Goal: Task Accomplishment & Management: Manage account settings

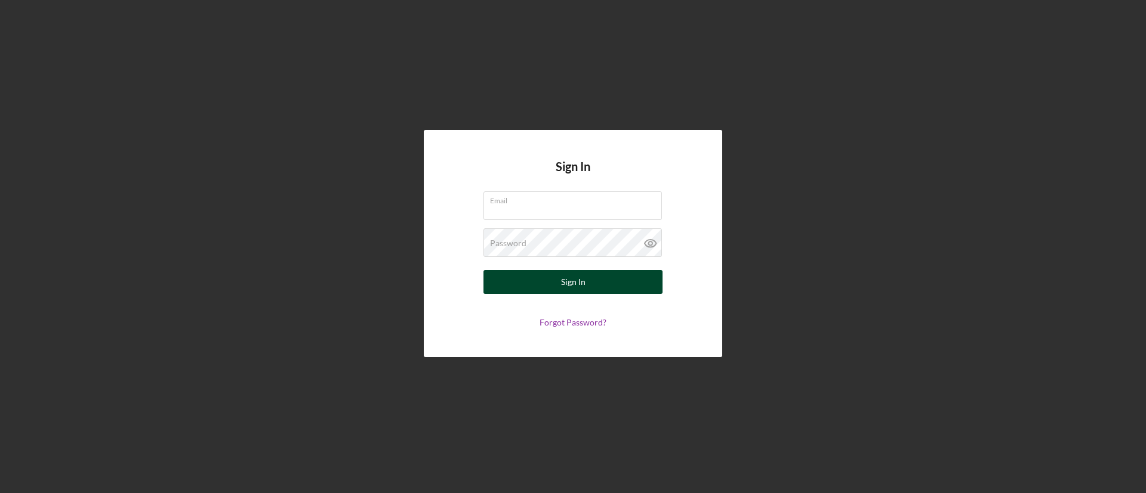
type input "[EMAIL_ADDRESS][DOMAIN_NAME]"
click at [606, 282] on button "Sign In" at bounding box center [572, 282] width 179 height 24
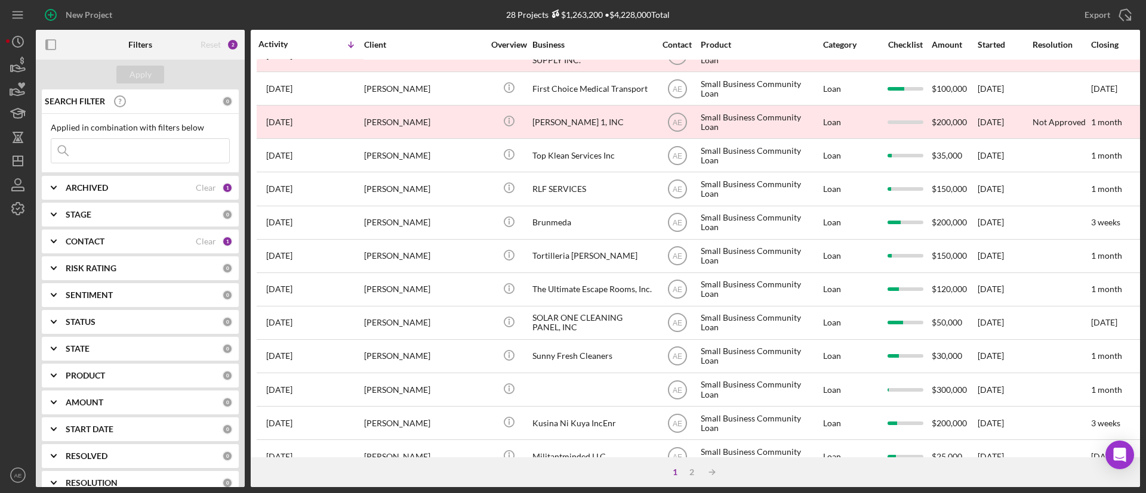
scroll to position [459, 0]
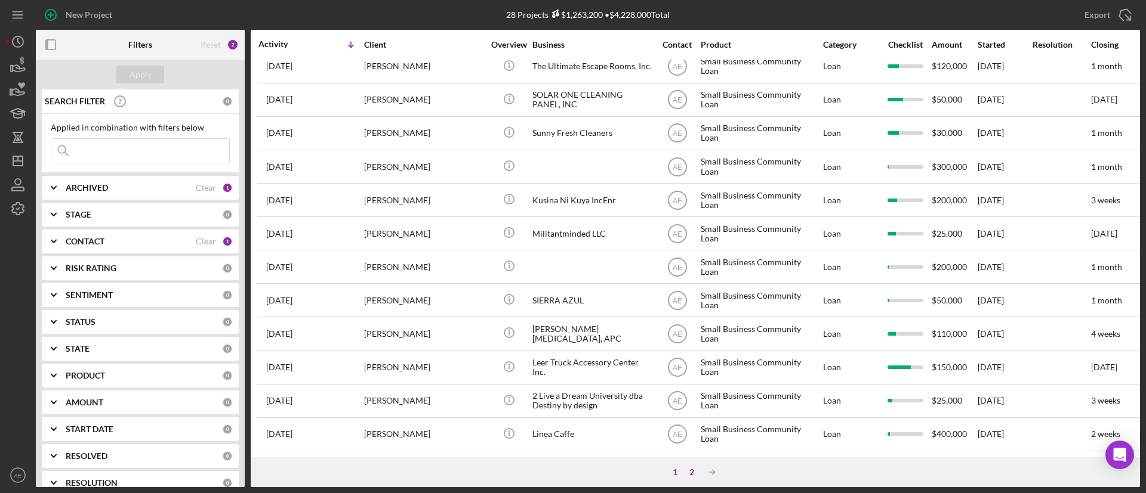
click at [693, 471] on div "2" at bounding box center [691, 473] width 17 height 10
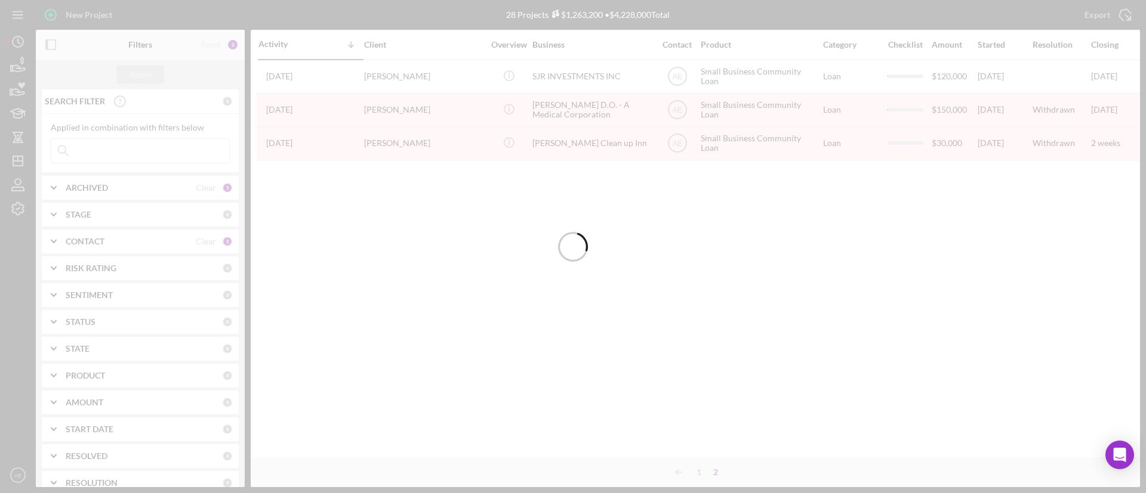
scroll to position [0, 0]
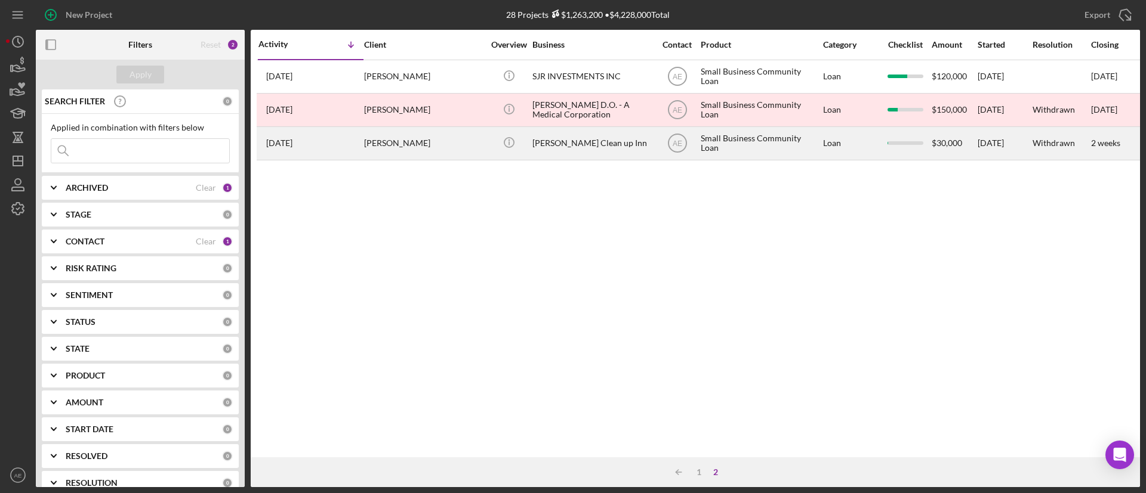
click at [570, 143] on div "[PERSON_NAME] Clean up Inn" at bounding box center [591, 144] width 119 height 32
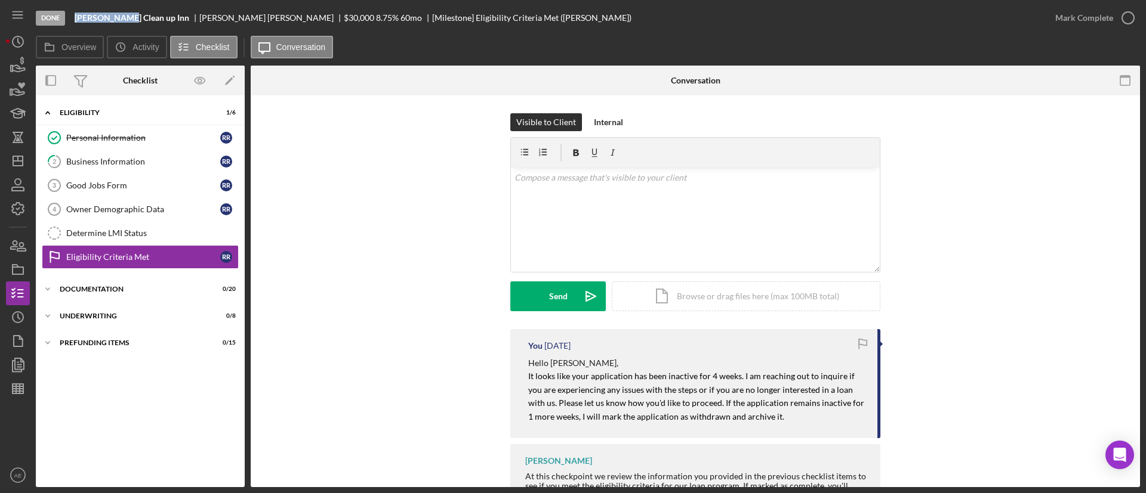
drag, startPoint x: 76, startPoint y: 21, endPoint x: 122, endPoint y: 18, distance: 46.6
click at [122, 18] on b "[PERSON_NAME] Clean up Inn" at bounding box center [132, 18] width 115 height 10
copy b "[PERSON_NAME] Clean"
click at [16, 272] on icon "button" at bounding box center [18, 270] width 30 height 30
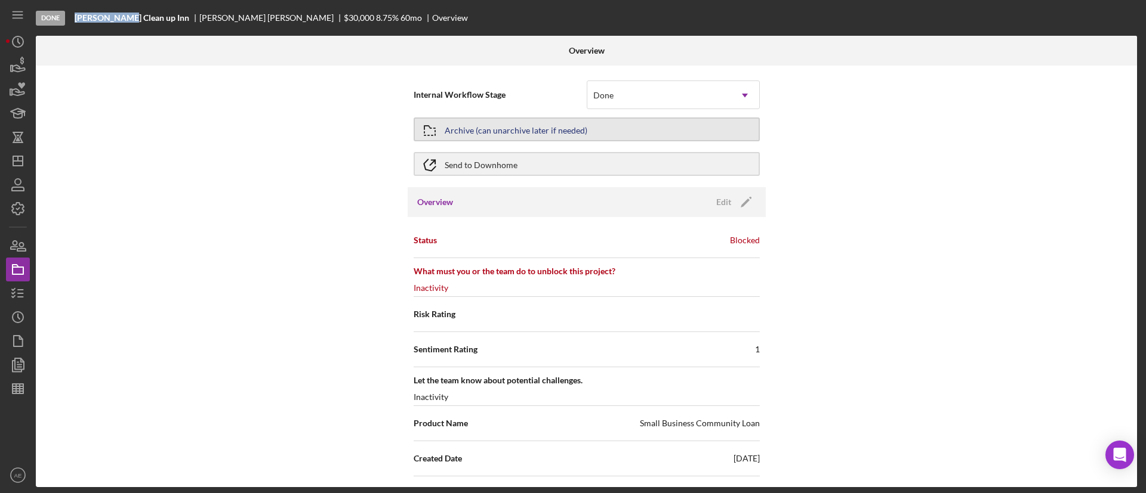
click at [518, 127] on div "Archive (can unarchive later if needed)" at bounding box center [516, 129] width 143 height 21
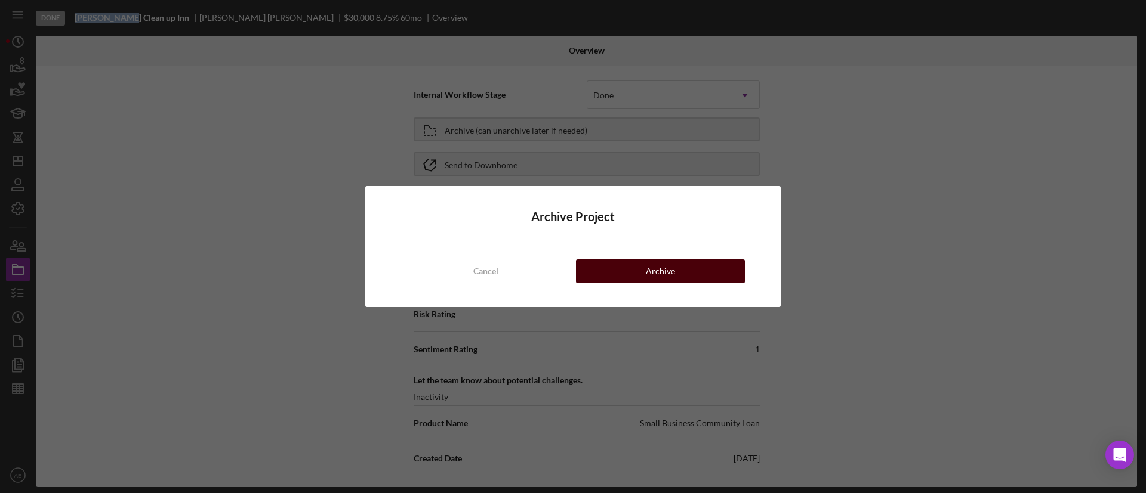
click at [662, 273] on div "Archive" at bounding box center [660, 272] width 29 height 24
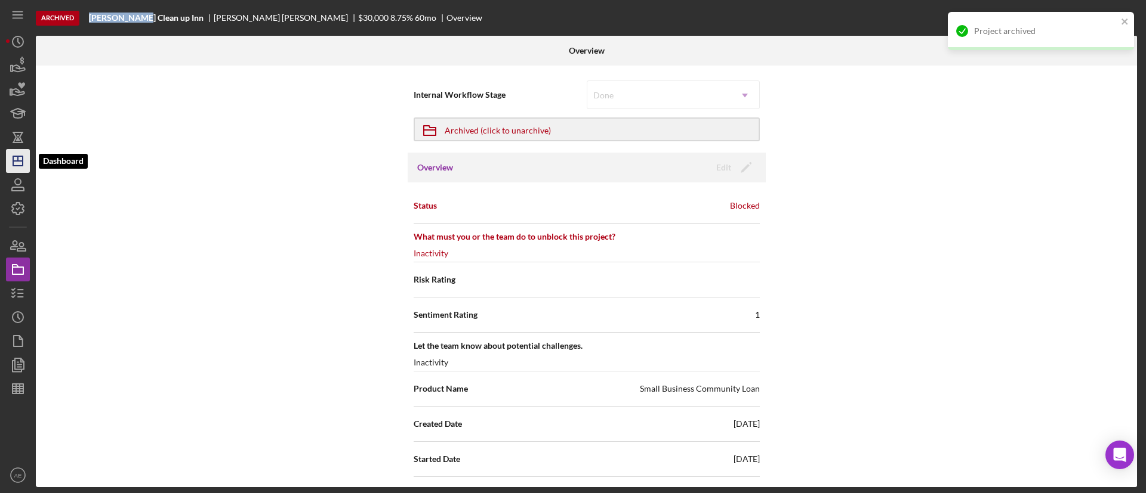
click at [16, 156] on polygon "button" at bounding box center [18, 161] width 10 height 10
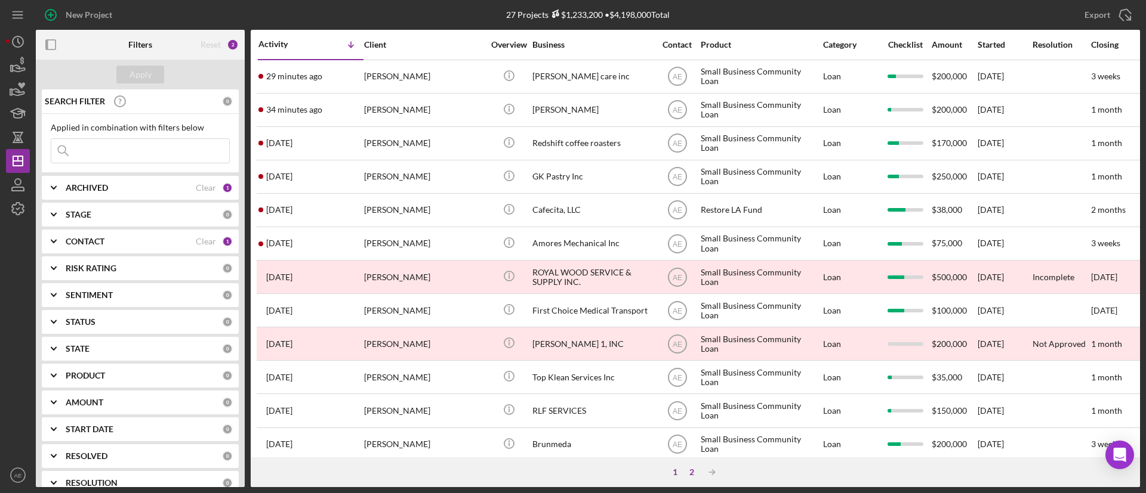
click at [696, 471] on div "2" at bounding box center [691, 473] width 17 height 10
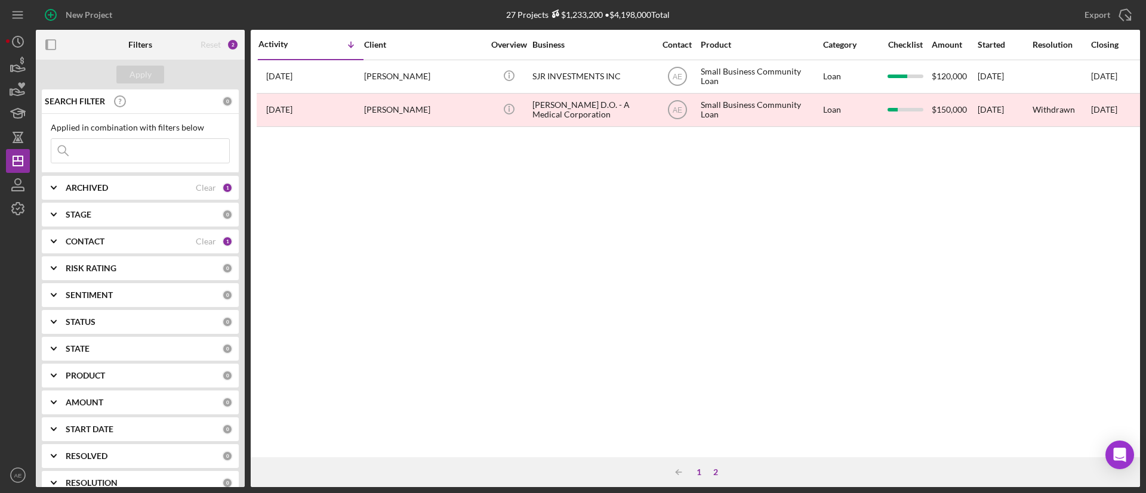
click at [701, 474] on div "1" at bounding box center [698, 473] width 17 height 10
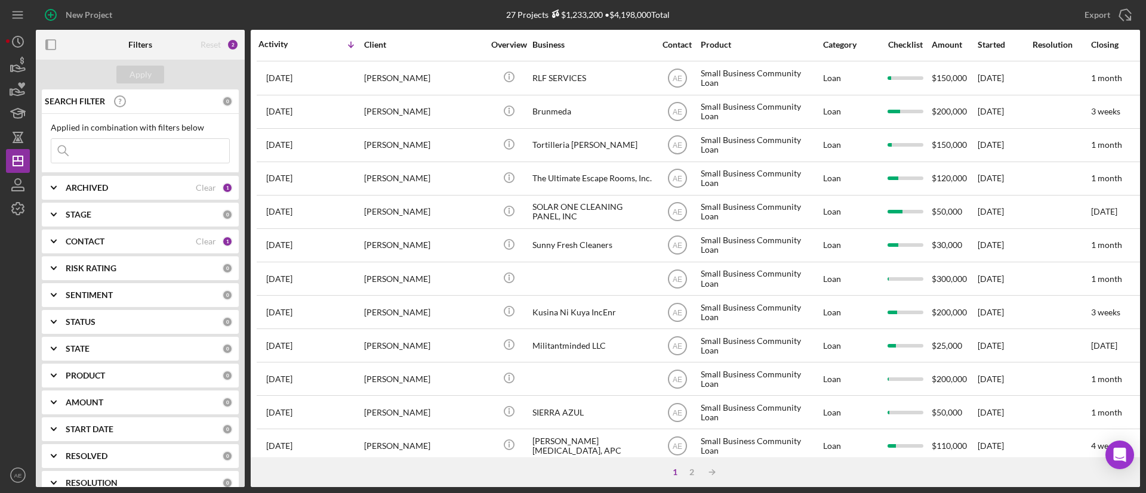
scroll to position [459, 0]
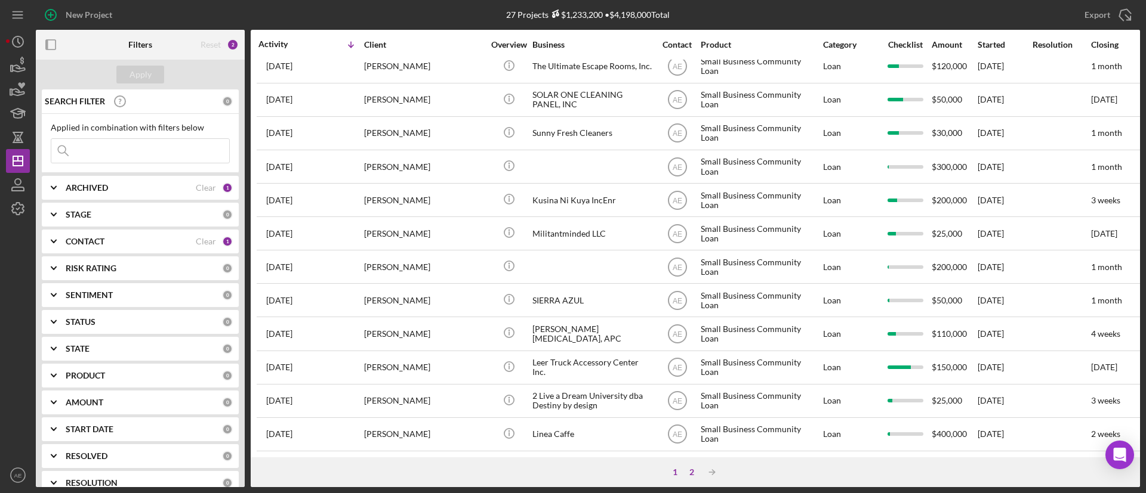
click at [689, 471] on div "2" at bounding box center [691, 473] width 17 height 10
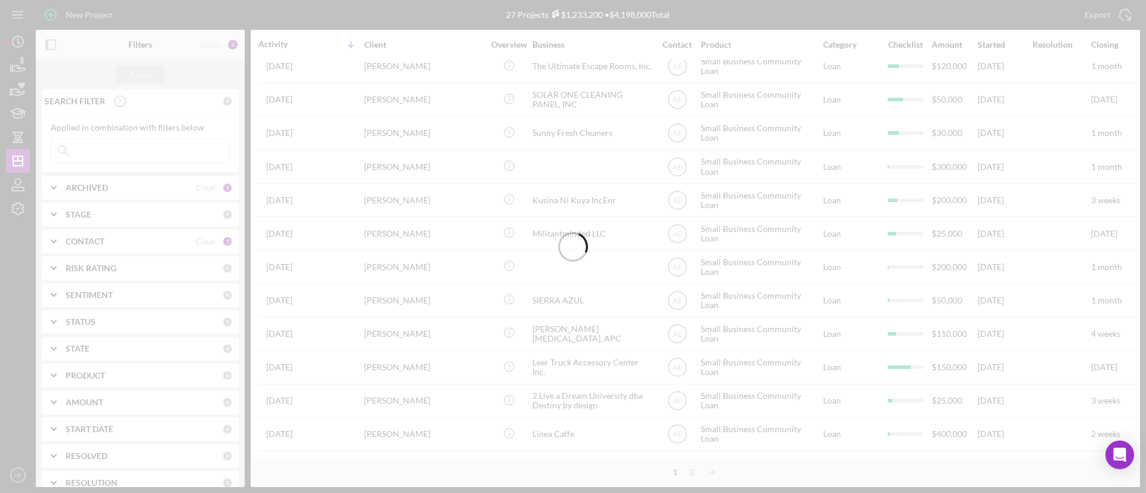
scroll to position [0, 0]
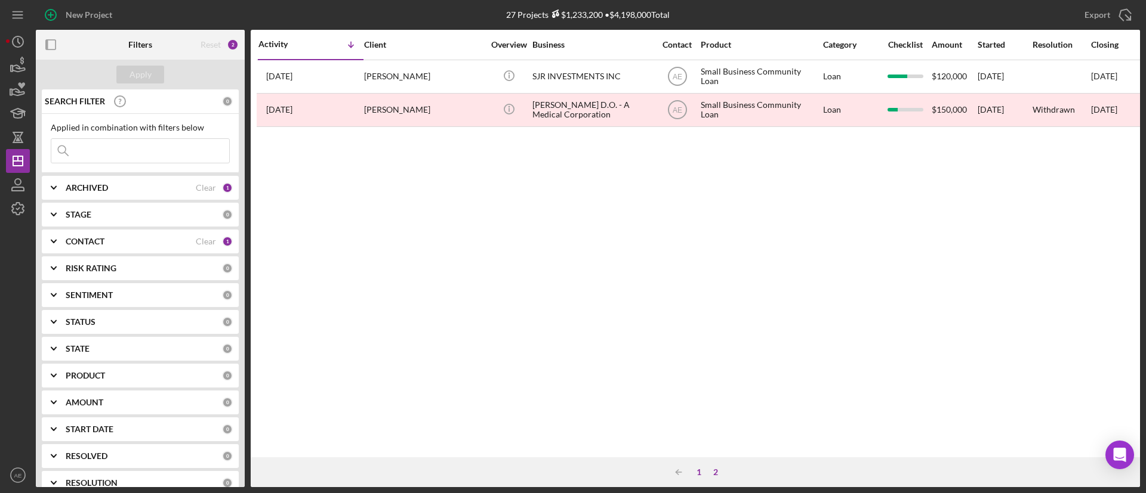
click at [695, 474] on div "1" at bounding box center [698, 473] width 17 height 10
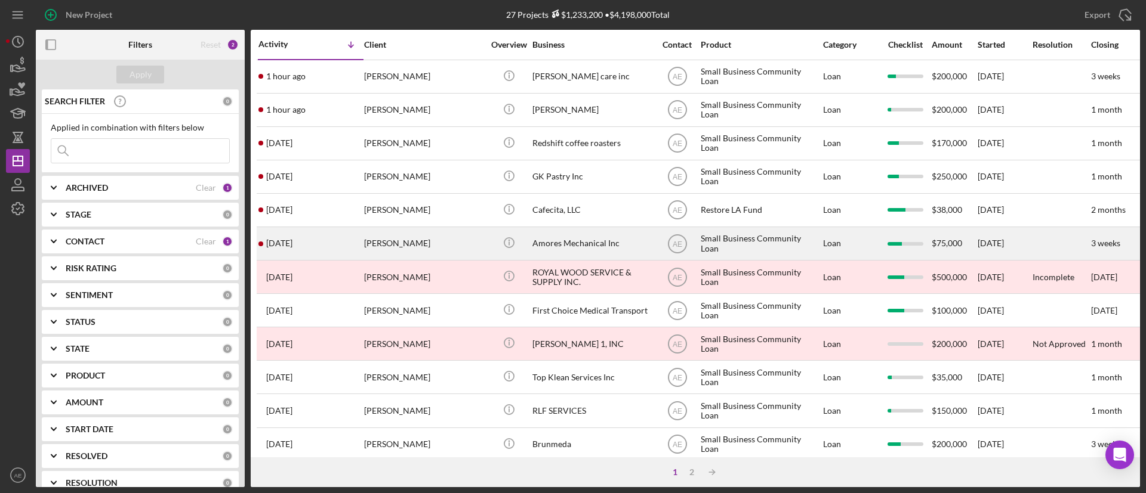
click at [556, 243] on div "Amores Mechanical Inc" at bounding box center [591, 244] width 119 height 32
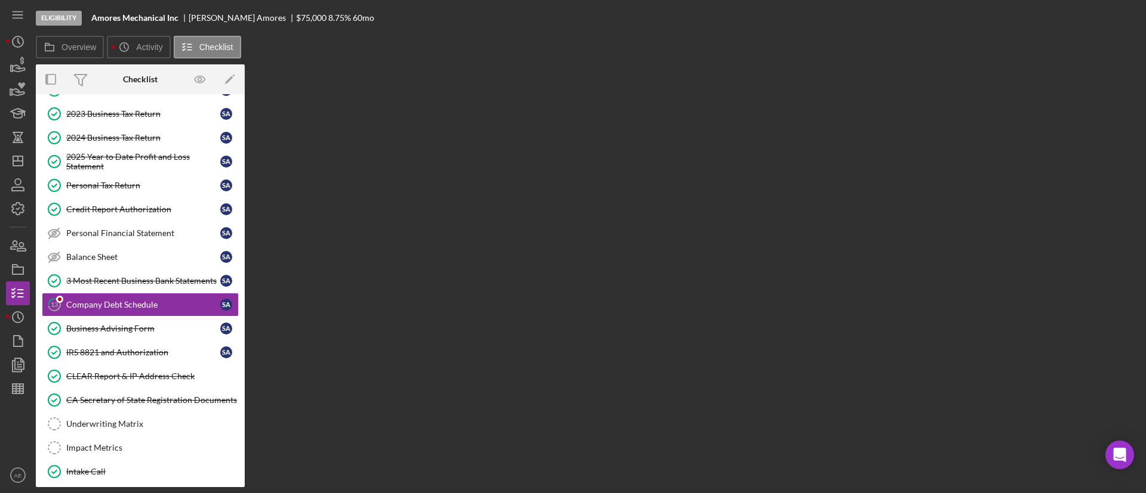
scroll to position [112, 0]
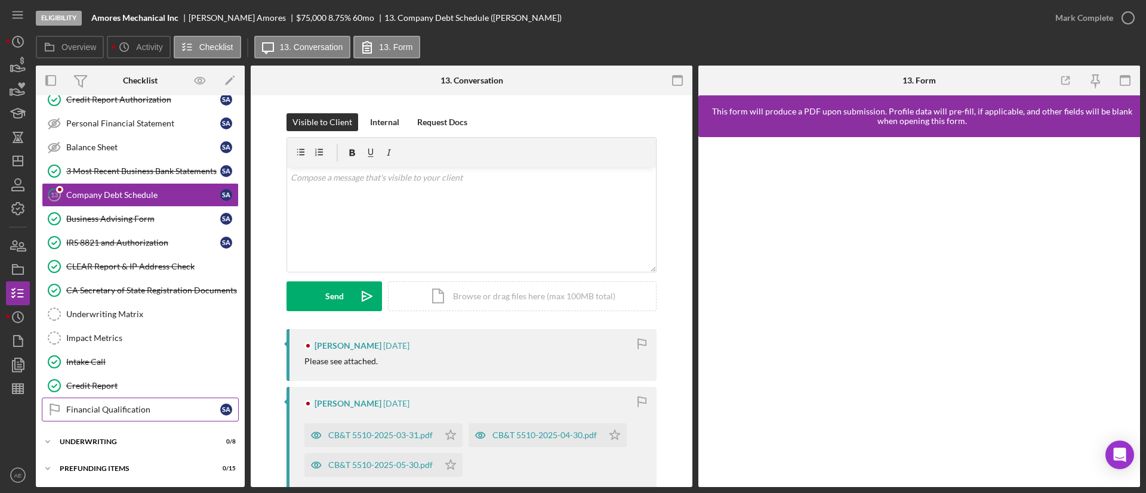
drag, startPoint x: 155, startPoint y: 414, endPoint x: 180, endPoint y: 408, distance: 25.9
click at [155, 415] on link "Financial Qualification Financial Qualification S A" at bounding box center [140, 410] width 197 height 24
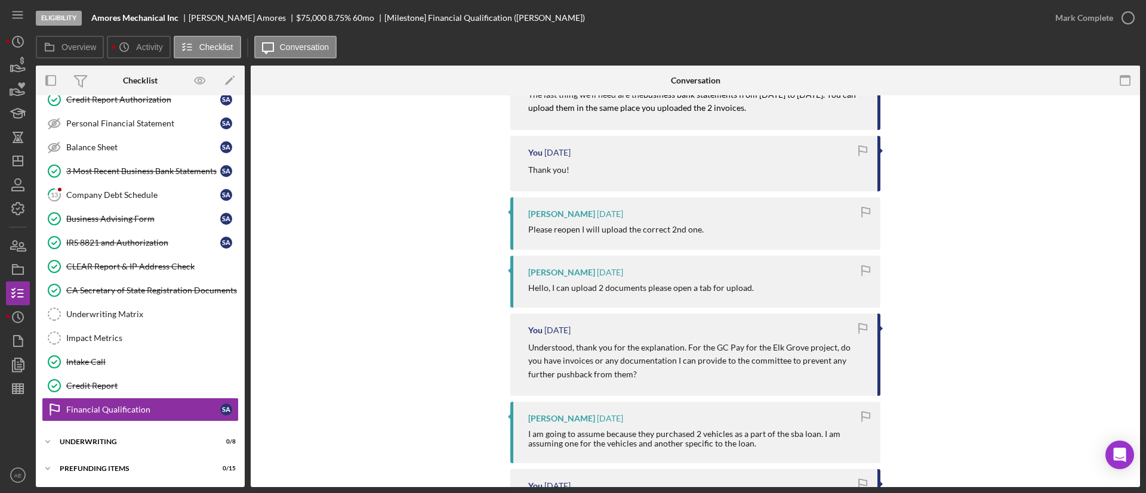
scroll to position [179, 0]
